Goal: Register for event/course

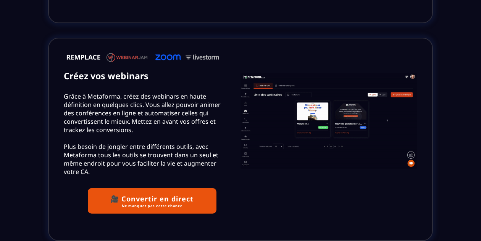
scroll to position [1599, 0]
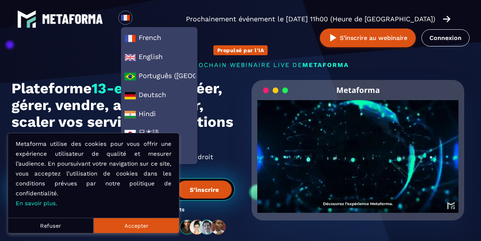
click at [92, 59] on div "Propulsé par l'IA s'inscrire au prochain webinaire live de METAFORMA Prochainem…" at bounding box center [240, 137] width 473 height 214
click at [150, 228] on button "Accepter" at bounding box center [135, 225] width 85 height 15
